Goal: Task Accomplishment & Management: Manage account settings

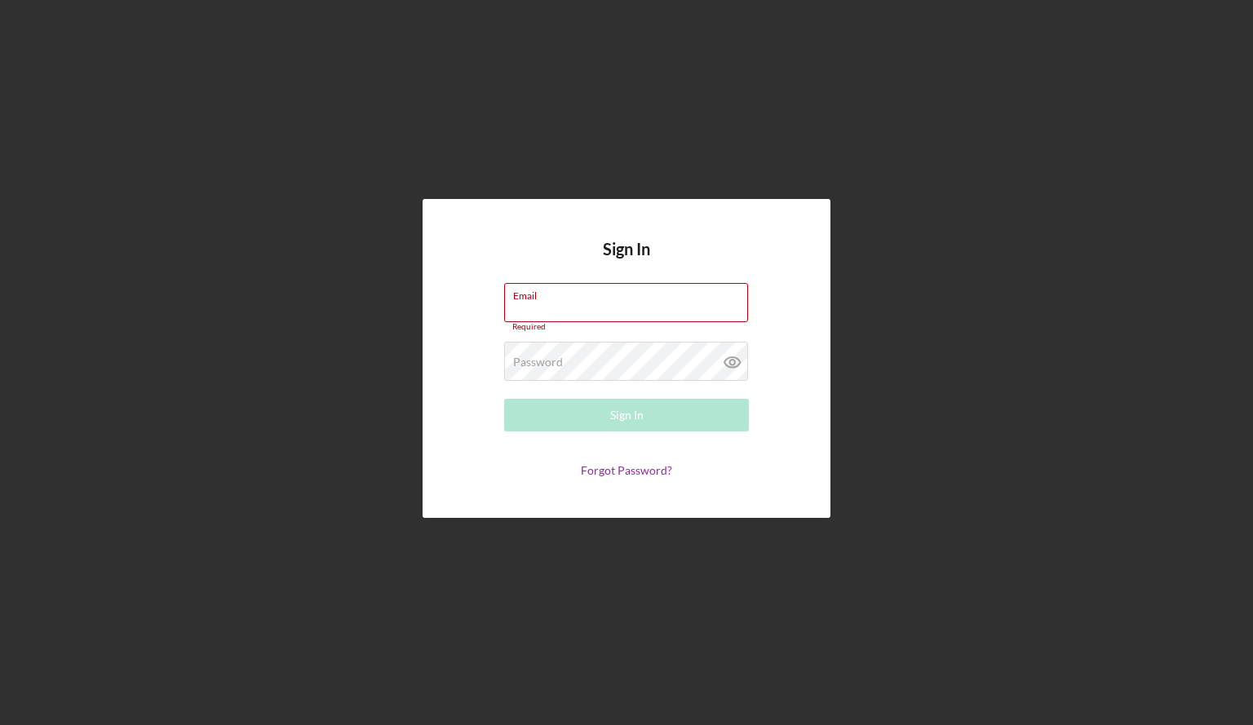
type input "[EMAIL_ADDRESS][DOMAIN_NAME]"
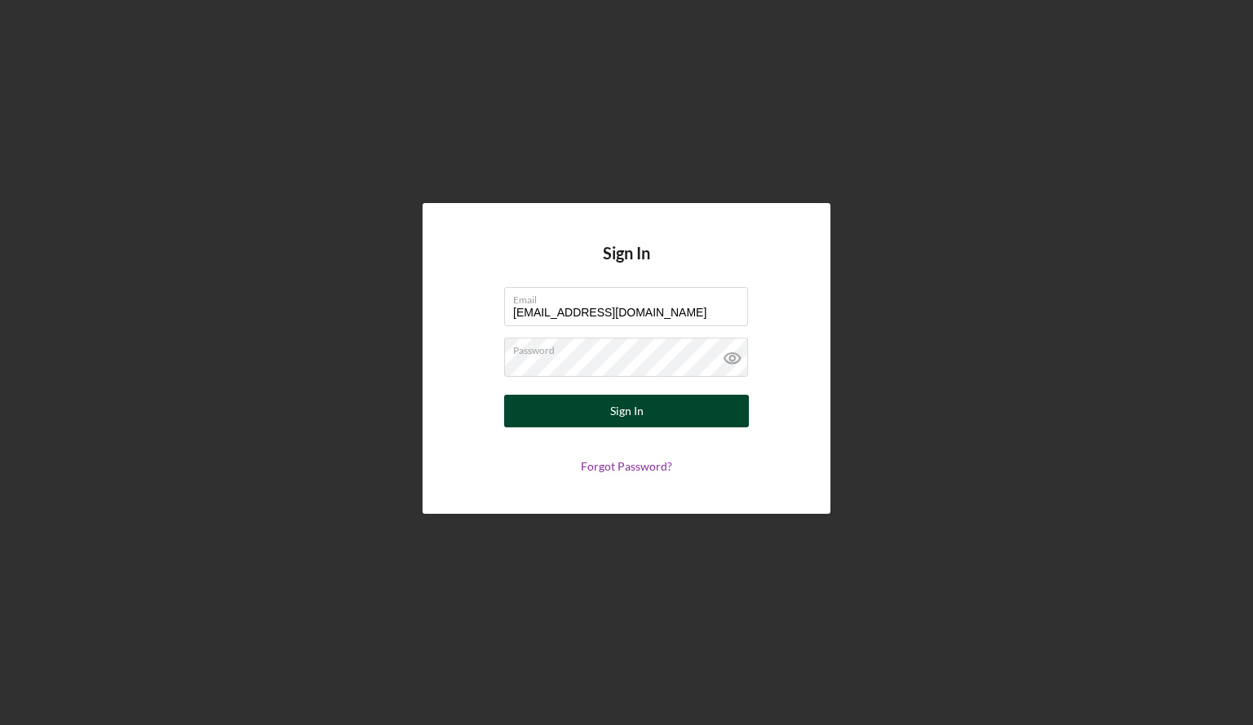
click at [609, 426] on button "Sign In" at bounding box center [626, 411] width 245 height 33
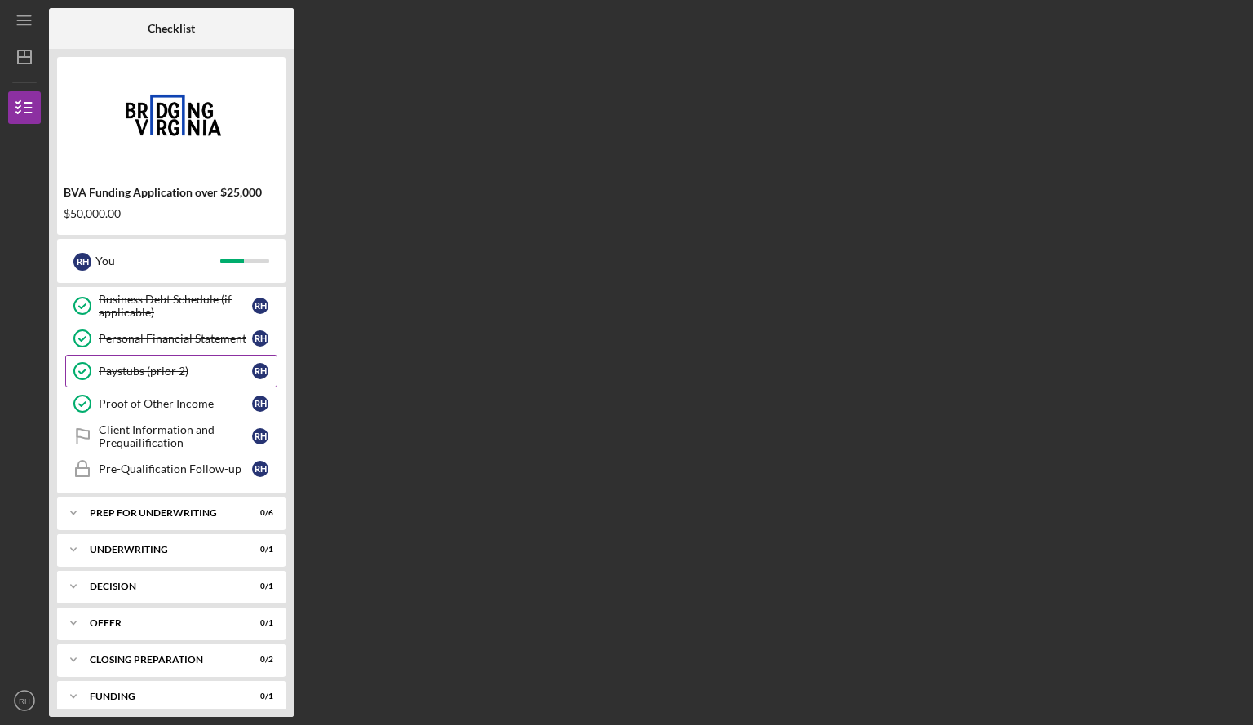
scroll to position [232, 0]
click at [179, 457] on link "Pre-Qualification Follow-up Pre-Qualification Follow-up R H" at bounding box center [171, 468] width 212 height 33
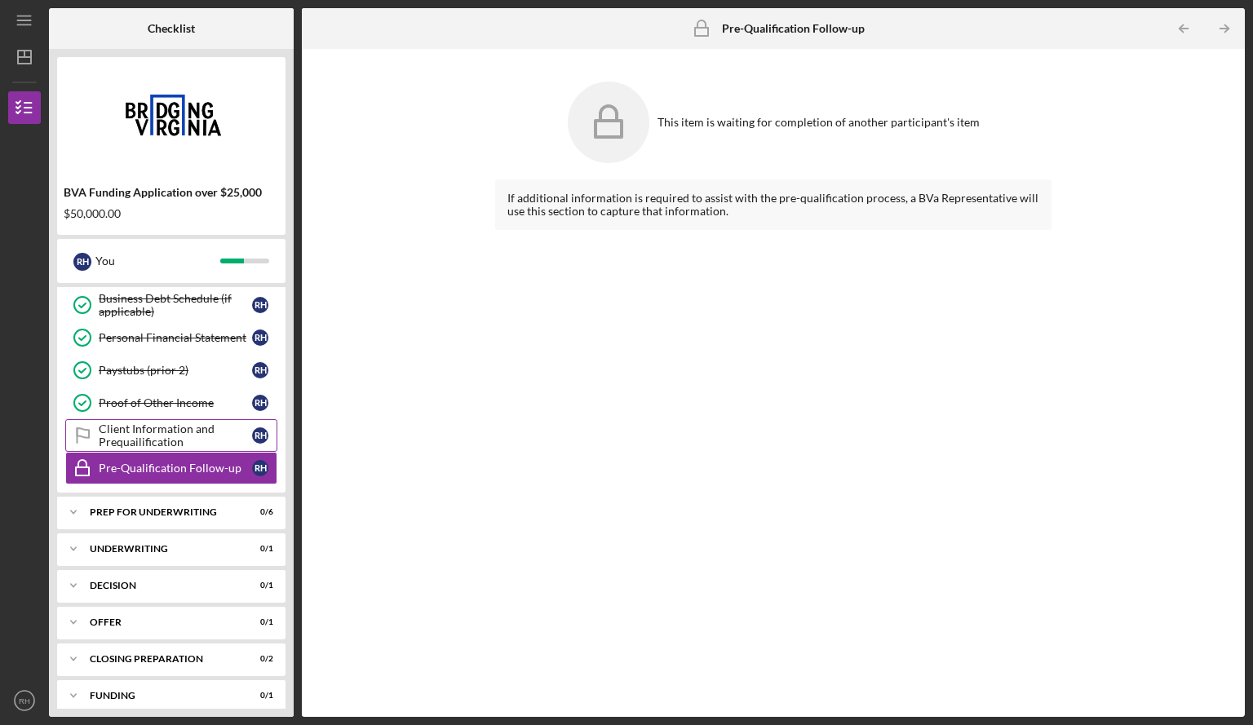
click at [173, 432] on div "Client Information and Prequailification" at bounding box center [175, 436] width 153 height 26
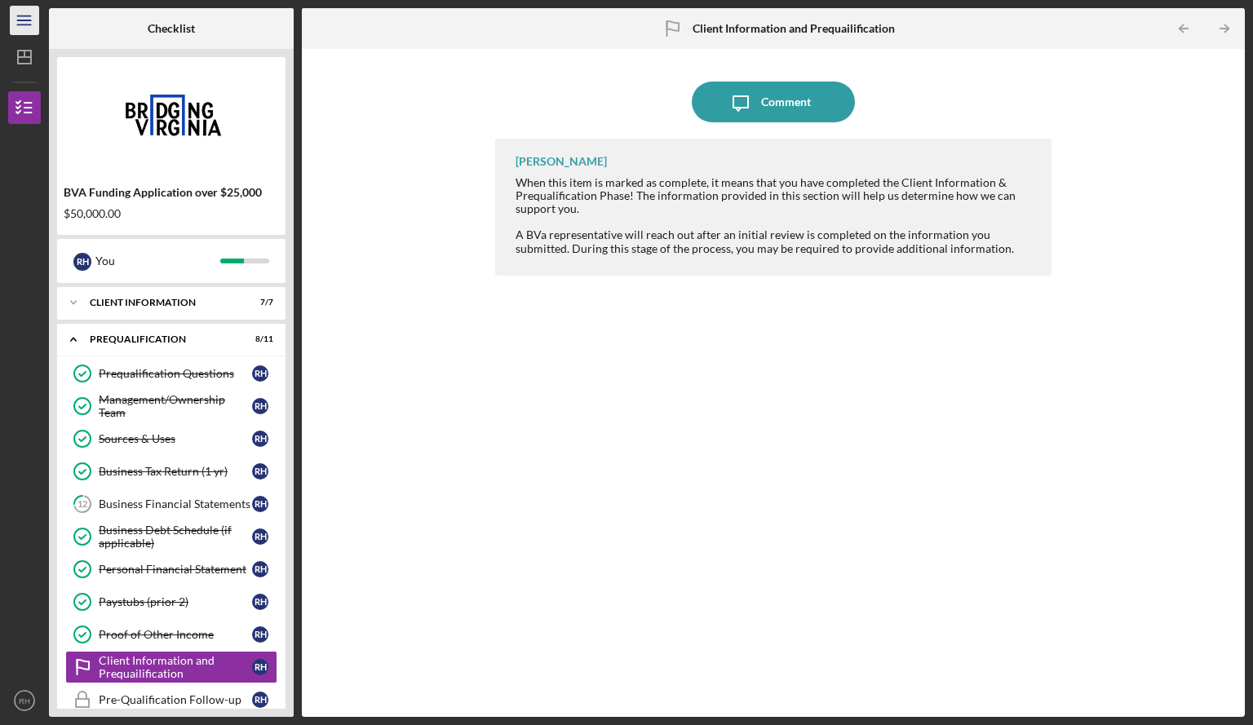
click at [15, 23] on icon "Icon/Menu" at bounding box center [25, 20] width 37 height 37
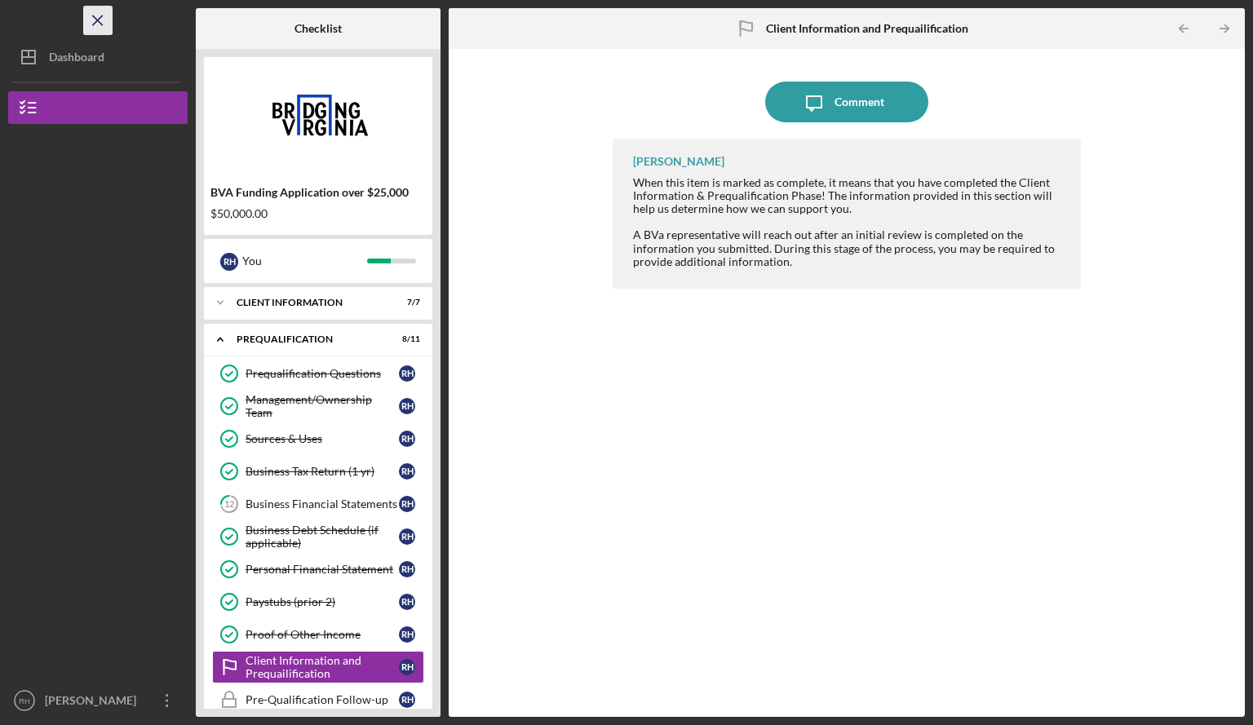
click at [100, 18] on line "button" at bounding box center [97, 19] width 9 height 9
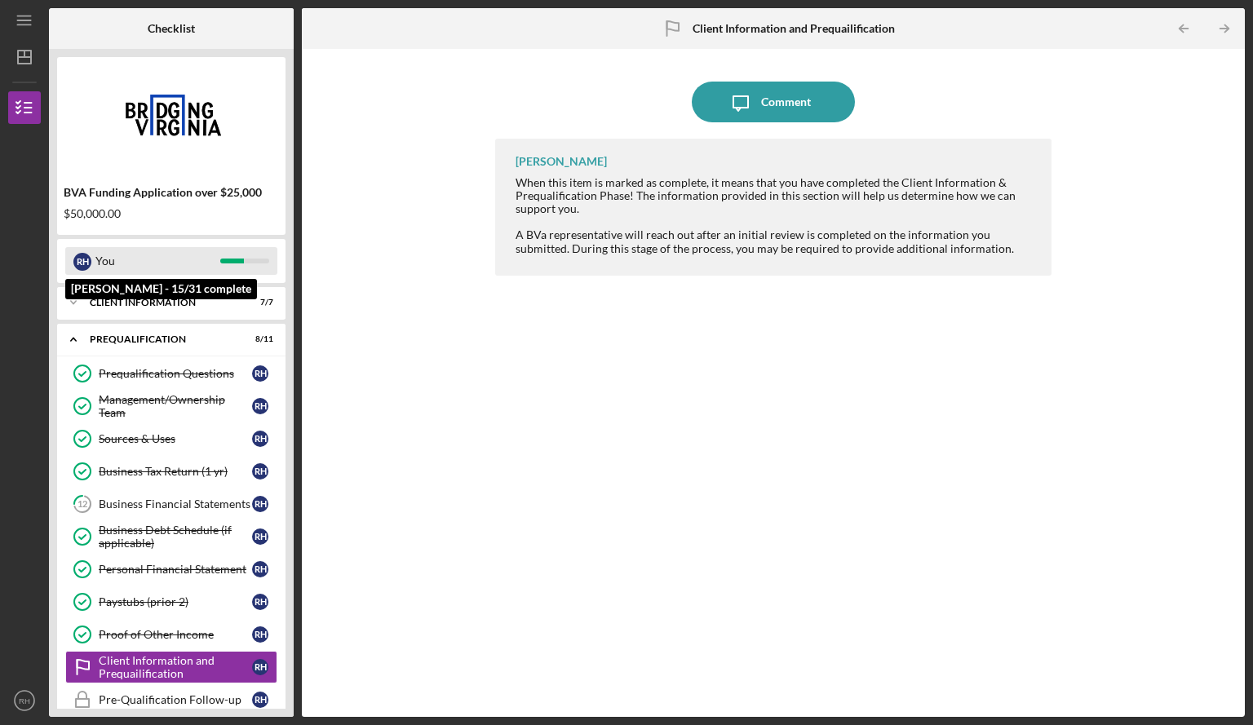
click at [85, 273] on div "R H" at bounding box center [82, 261] width 18 height 28
click at [181, 260] on div "You" at bounding box center [157, 261] width 125 height 28
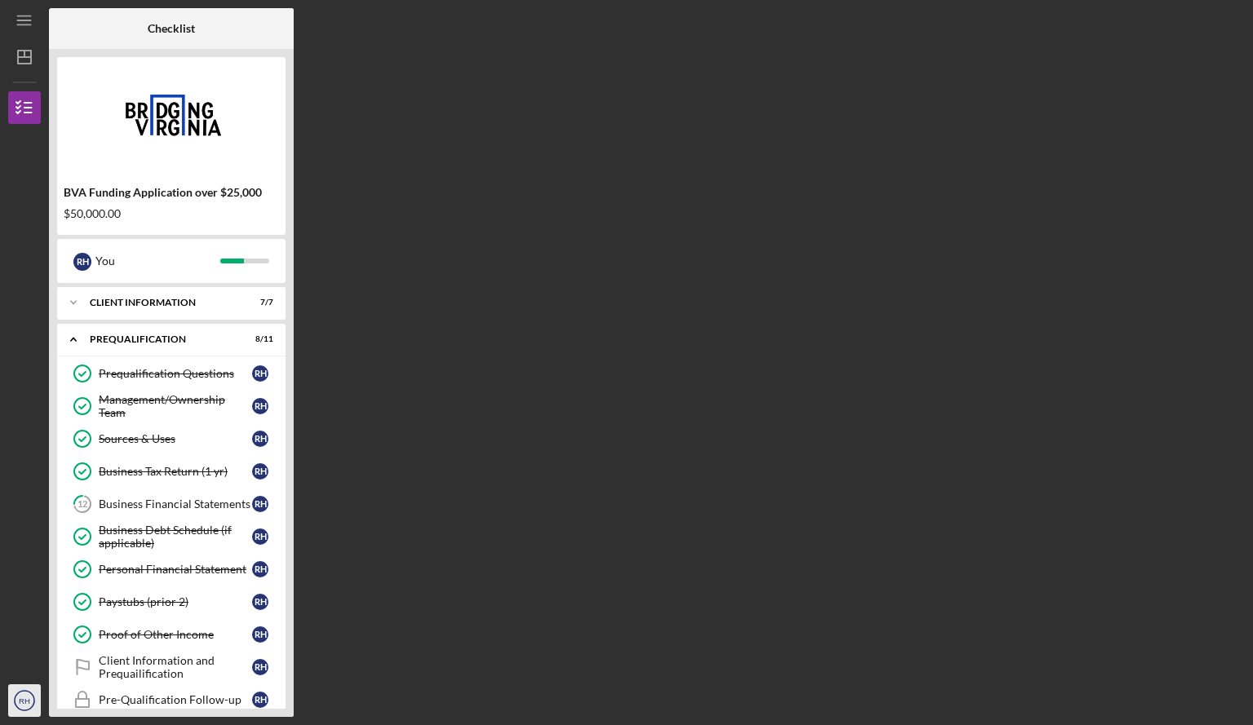
click at [14, 698] on icon "RH" at bounding box center [24, 700] width 33 height 41
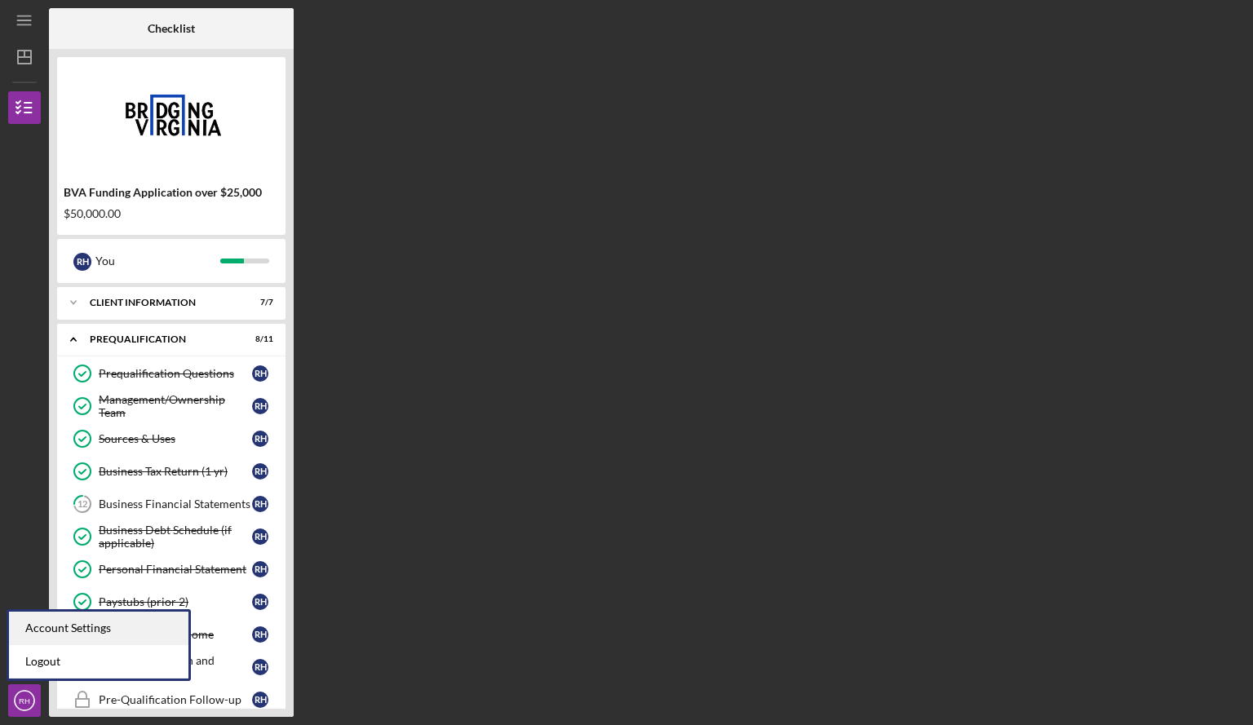
click at [40, 643] on div "Account Settings" at bounding box center [98, 628] width 179 height 33
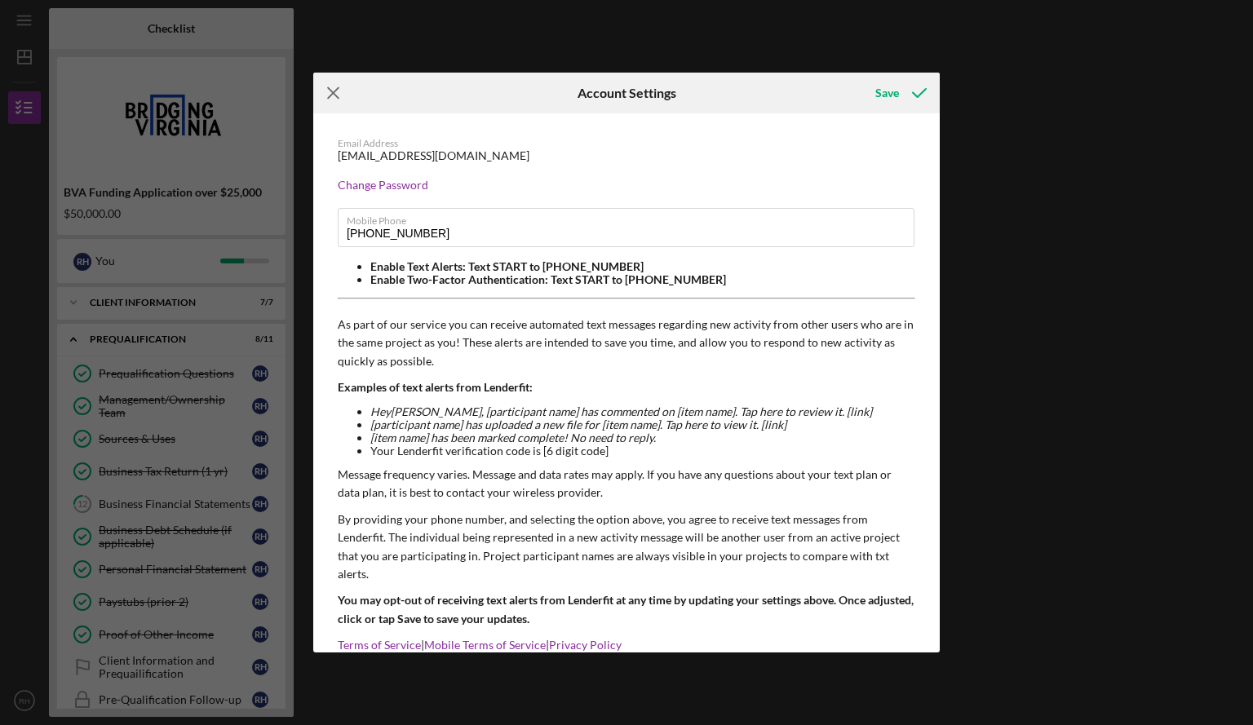
click at [337, 91] on icon "Icon/Menu Close" at bounding box center [333, 93] width 41 height 41
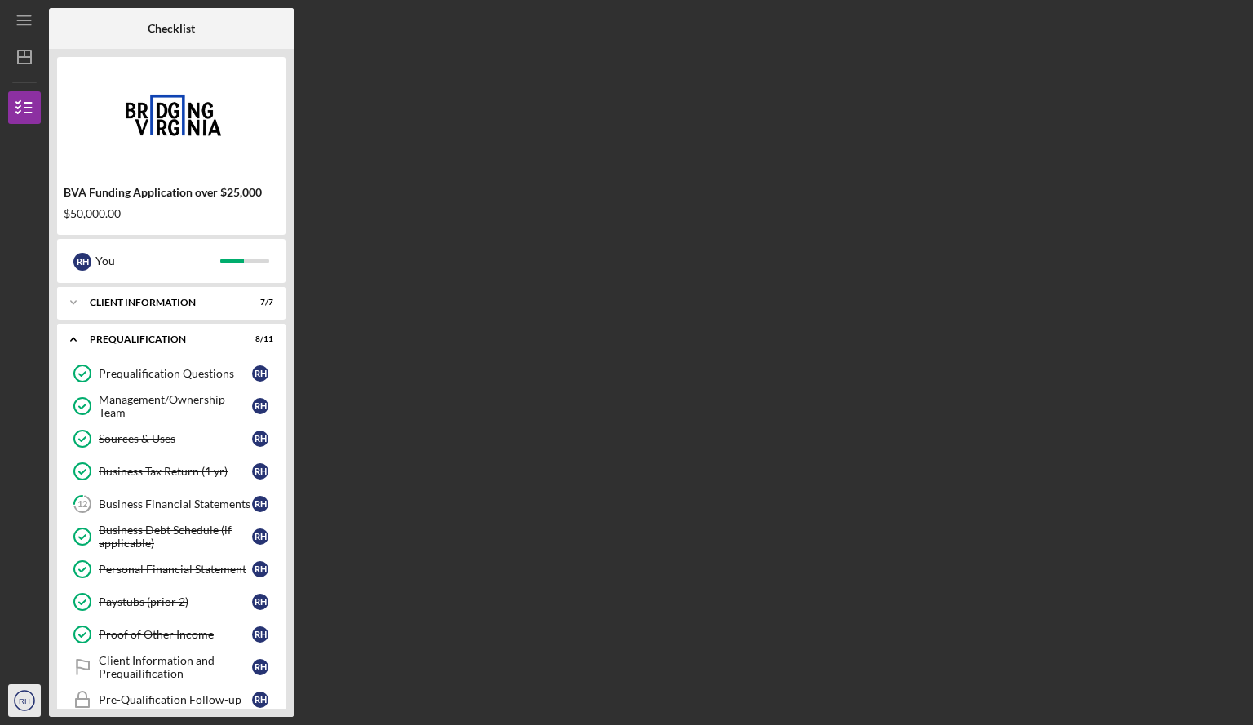
click at [21, 697] on text "RH" at bounding box center [24, 701] width 11 height 9
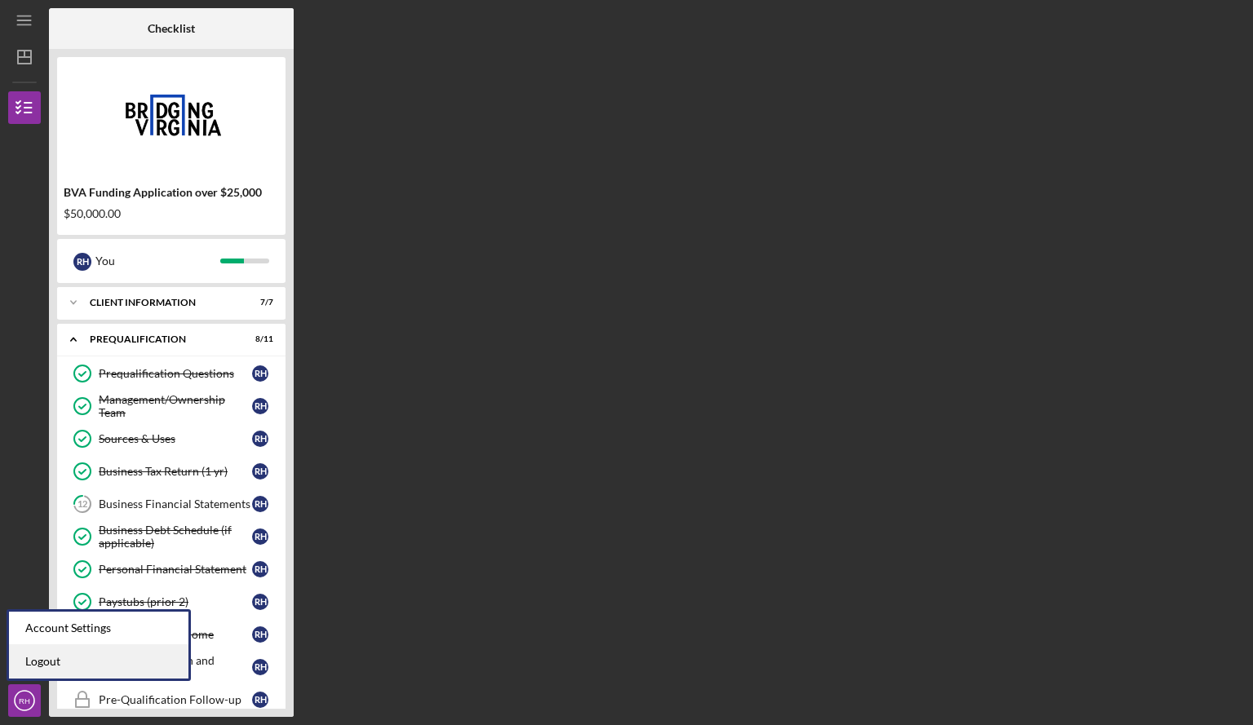
click at [38, 662] on link "Logout" at bounding box center [98, 661] width 179 height 33
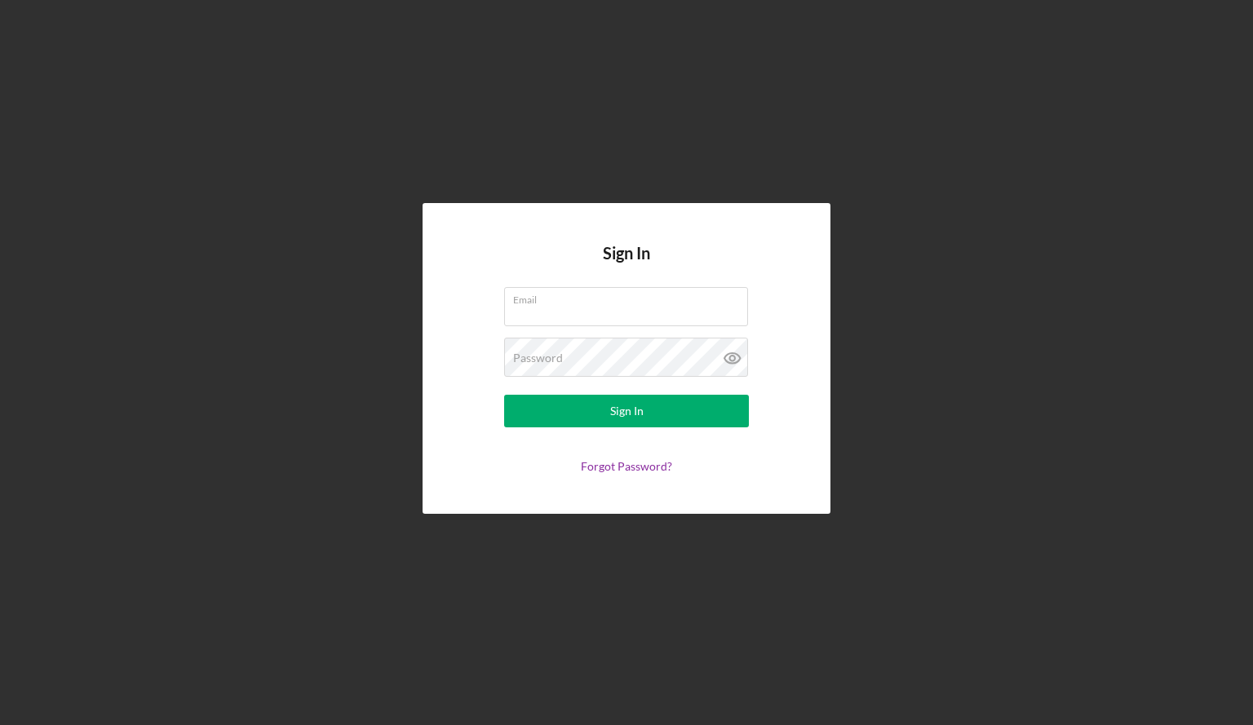
type input "[EMAIL_ADDRESS][DOMAIN_NAME]"
click at [728, 365] on icon at bounding box center [732, 358] width 41 height 41
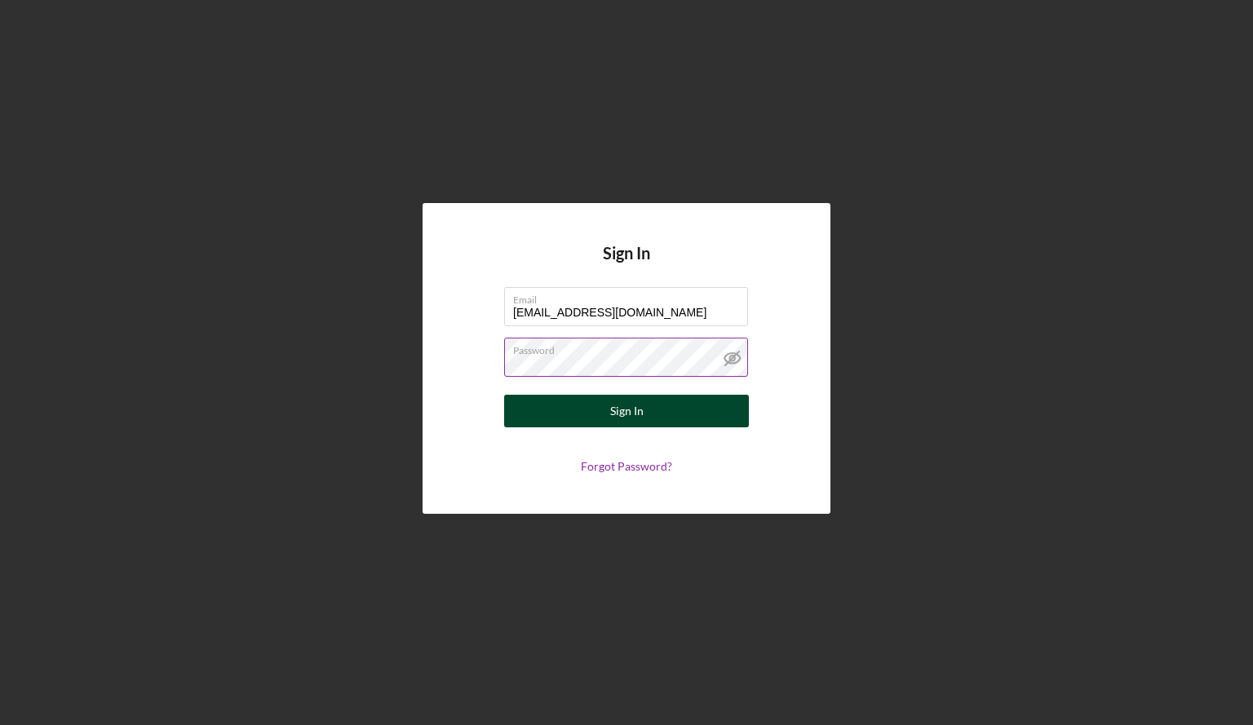
click at [678, 404] on button "Sign In" at bounding box center [626, 411] width 245 height 33
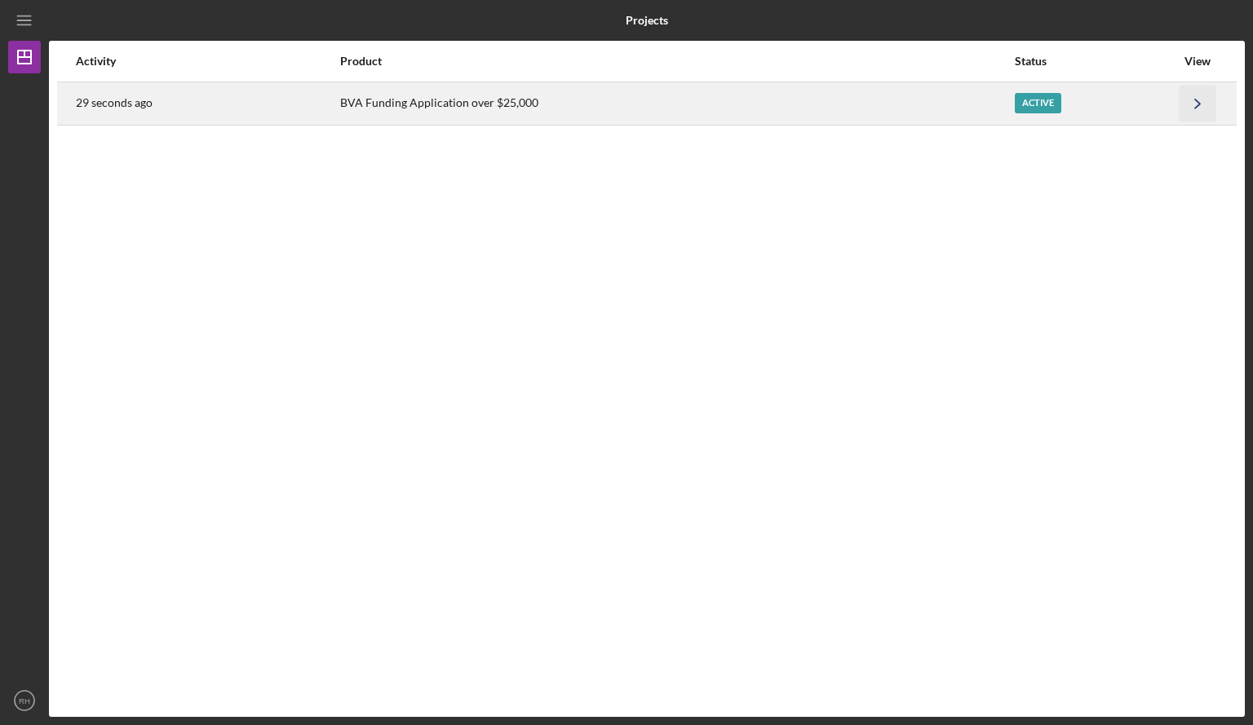
click at [1193, 107] on icon "Icon/Navigate" at bounding box center [1198, 103] width 37 height 37
